Goal: Check status: Check status

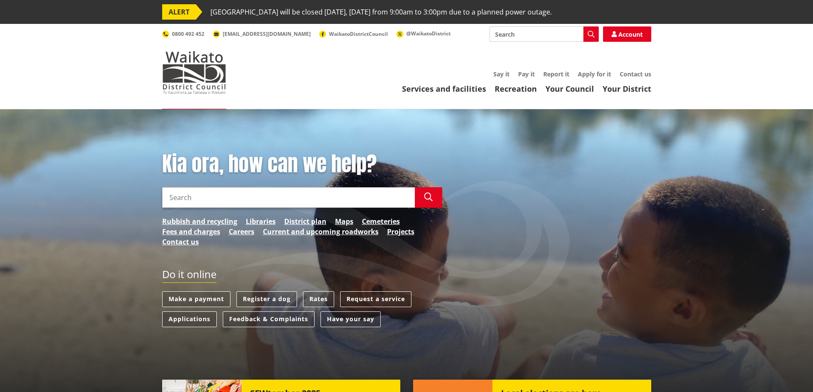
click at [268, 199] on input "Search" at bounding box center [288, 197] width 253 height 20
click at [245, 195] on input "Search" at bounding box center [288, 197] width 253 height 20
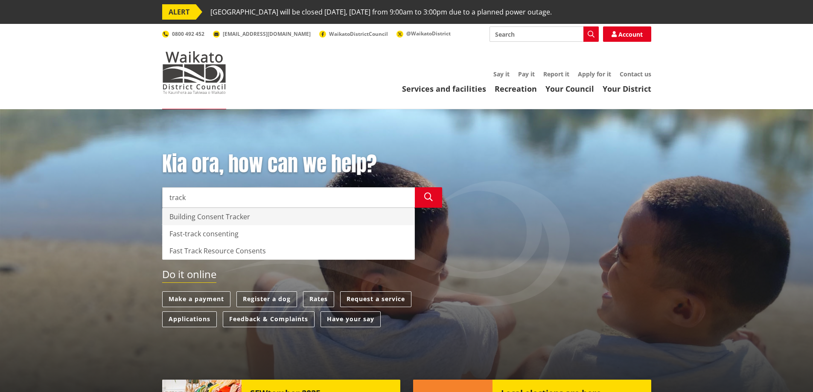
click at [206, 217] on div "Building Consent Tracker" at bounding box center [289, 216] width 252 height 17
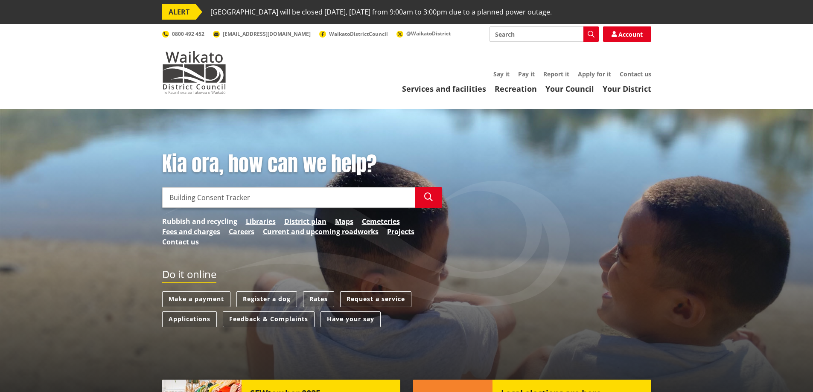
type input "Building Consent Tracker"
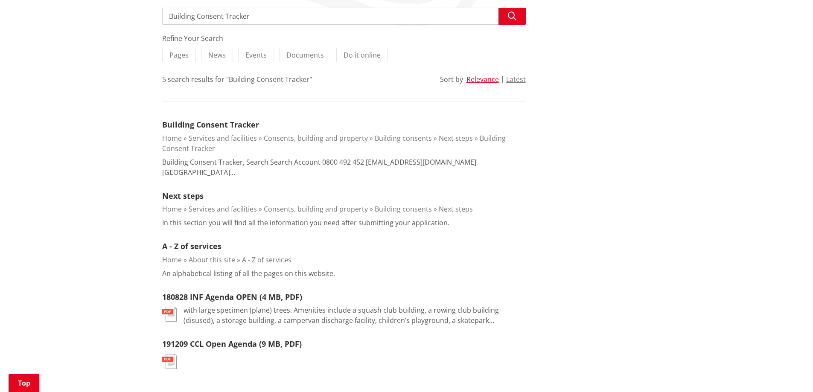
scroll to position [128, 0]
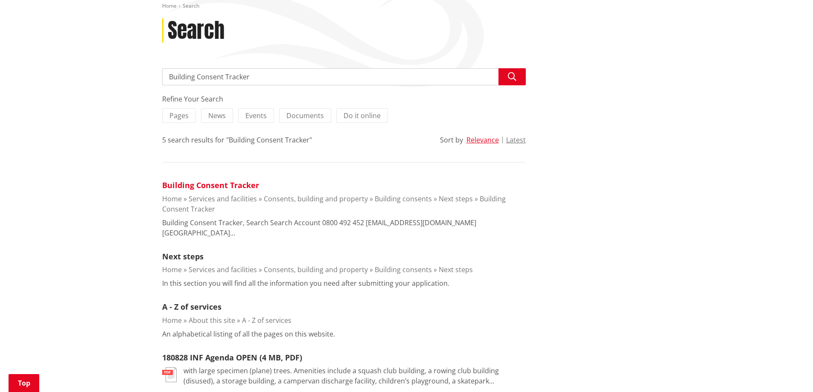
click at [204, 186] on link "Building Consent Tracker" at bounding box center [210, 185] width 97 height 10
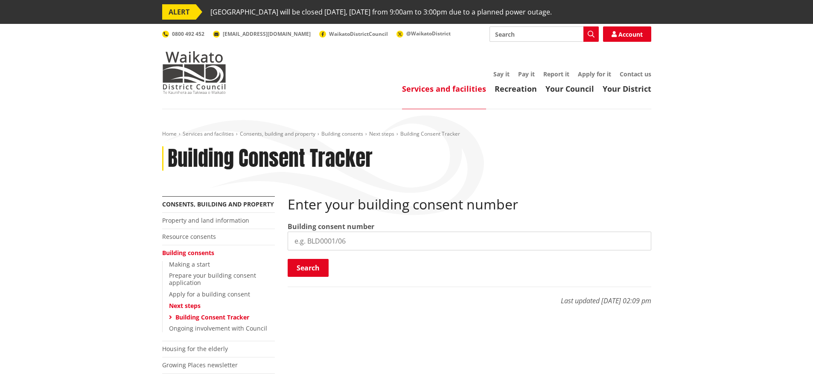
click at [362, 241] on input "search" at bounding box center [469, 241] width 363 height 19
type input "BLD0072/26"
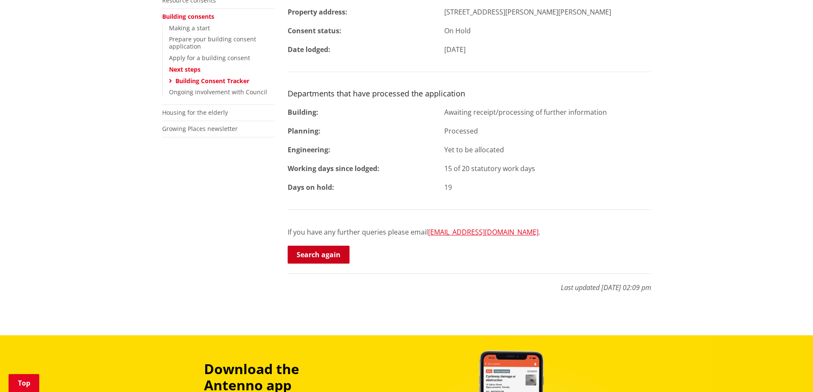
scroll to position [256, 0]
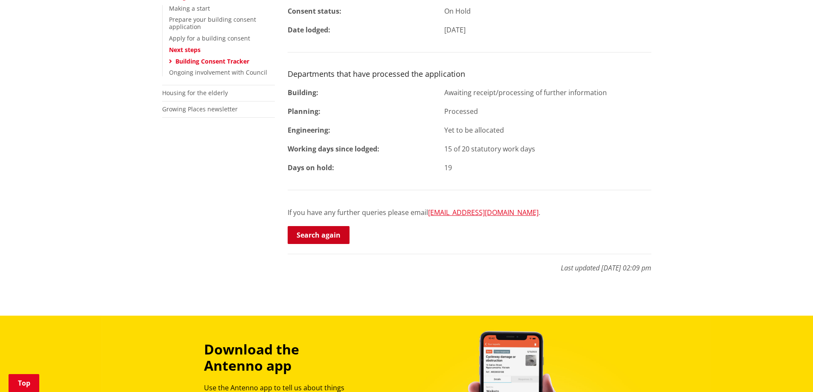
click at [316, 235] on link "Search again" at bounding box center [319, 235] width 62 height 18
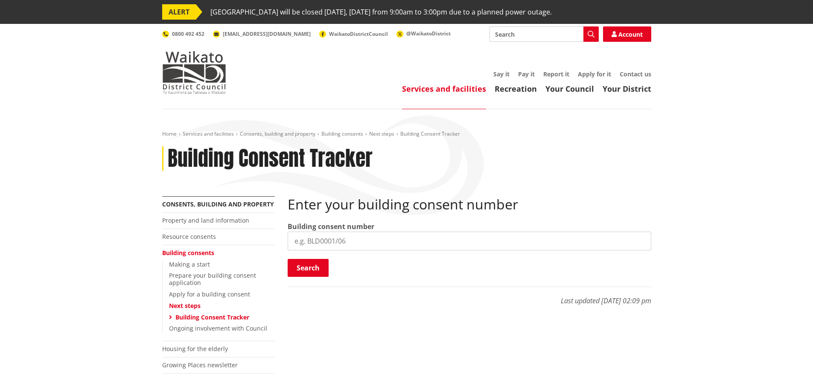
click at [373, 244] on input "search" at bounding box center [469, 241] width 363 height 19
type input "BLD0135 - 26"
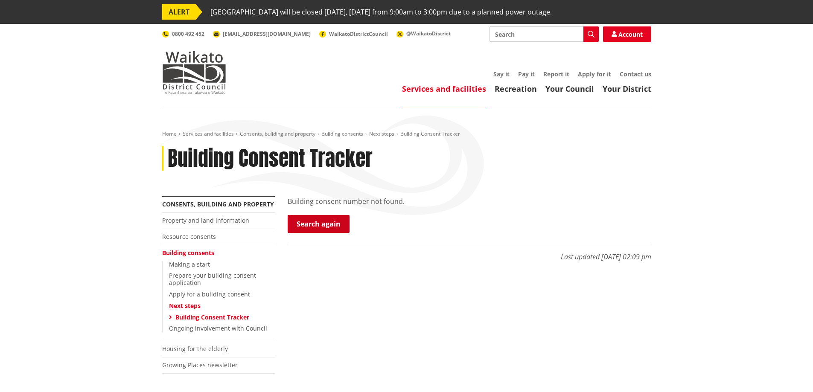
click at [318, 223] on link "Search again" at bounding box center [319, 224] width 62 height 18
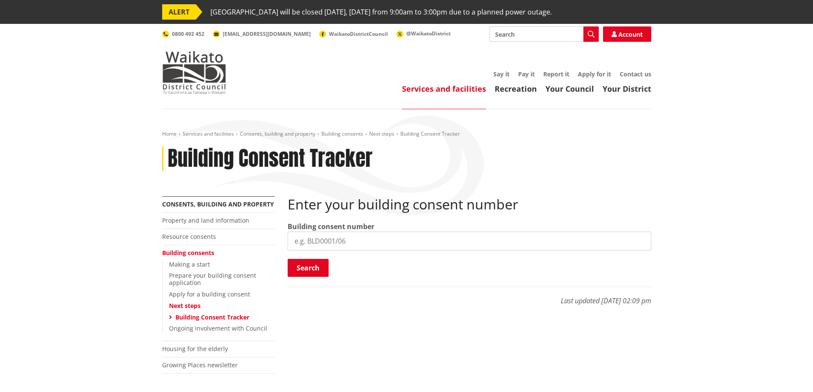
click at [352, 241] on input "search" at bounding box center [469, 241] width 363 height 19
type input "BLD0135/26"
click at [307, 267] on button "Search" at bounding box center [308, 268] width 41 height 18
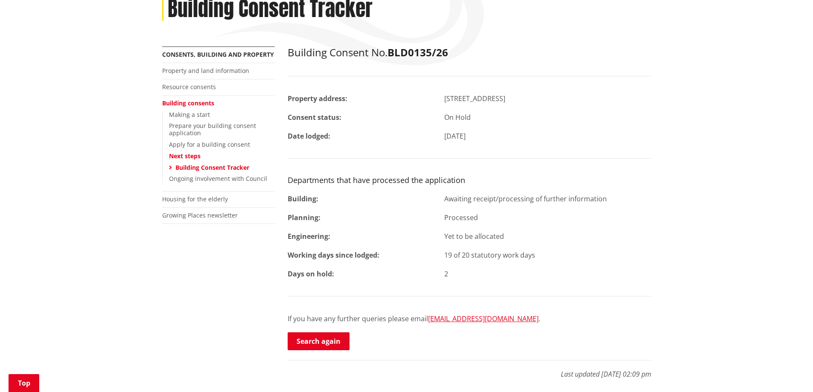
scroll to position [171, 0]
